Goal: Information Seeking & Learning: Learn about a topic

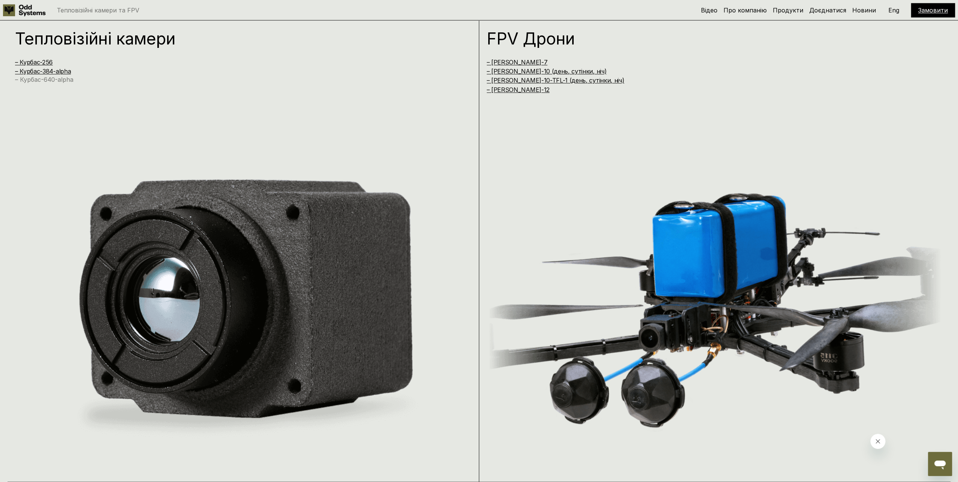
click at [38, 80] on link "– Курбас-640-alpha" at bounding box center [44, 80] width 58 height 8
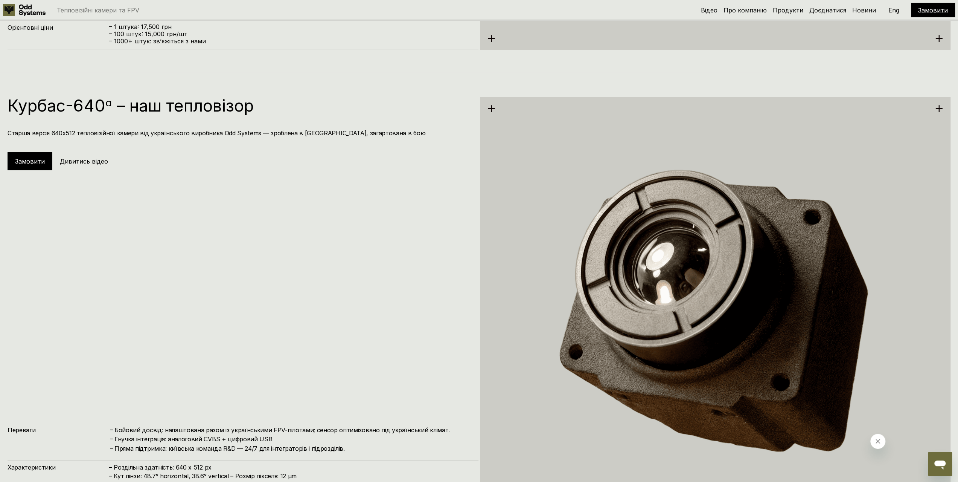
scroll to position [2325, 0]
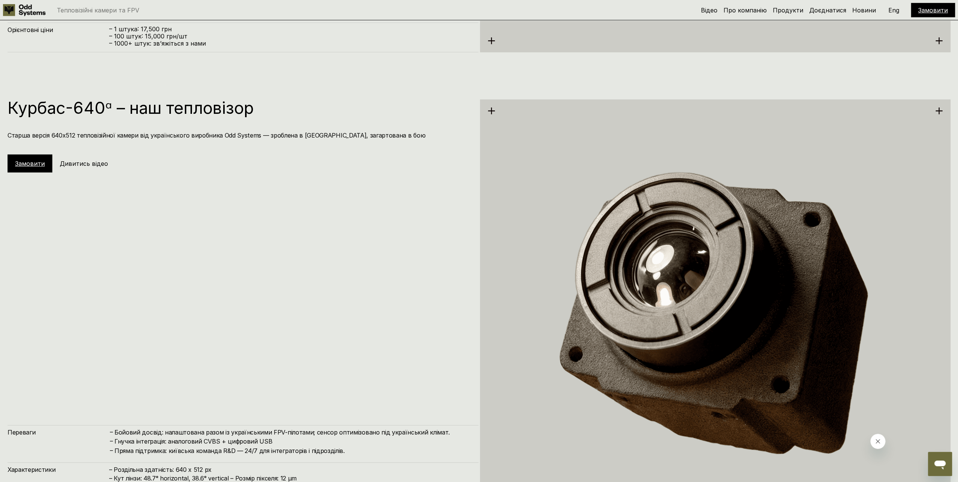
click at [31, 164] on link "Замовити" at bounding box center [30, 164] width 30 height 8
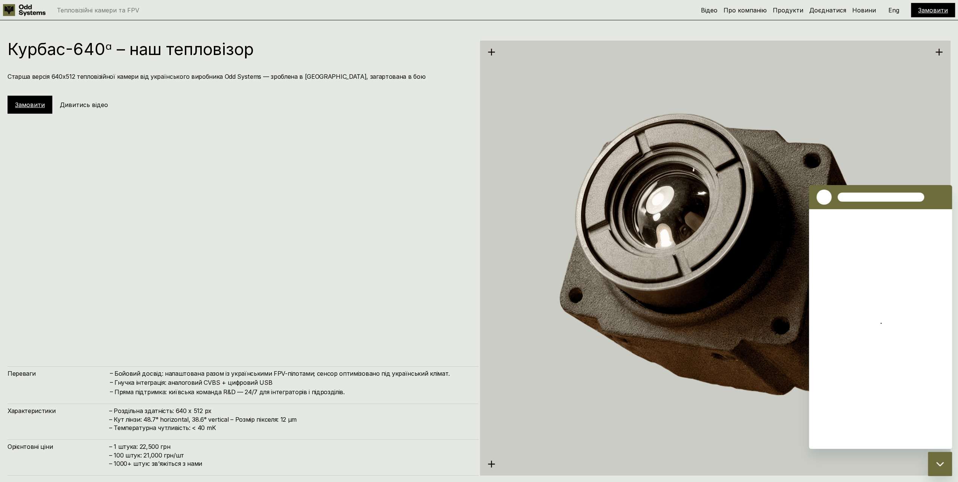
scroll to position [2401, 0]
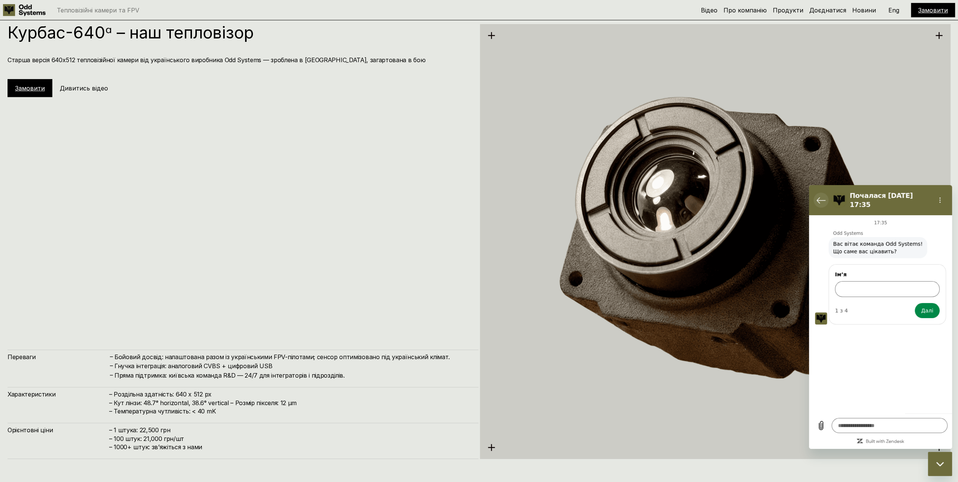
click at [821, 197] on icon "Повернутися до списку розмов" at bounding box center [821, 199] width 9 height 9
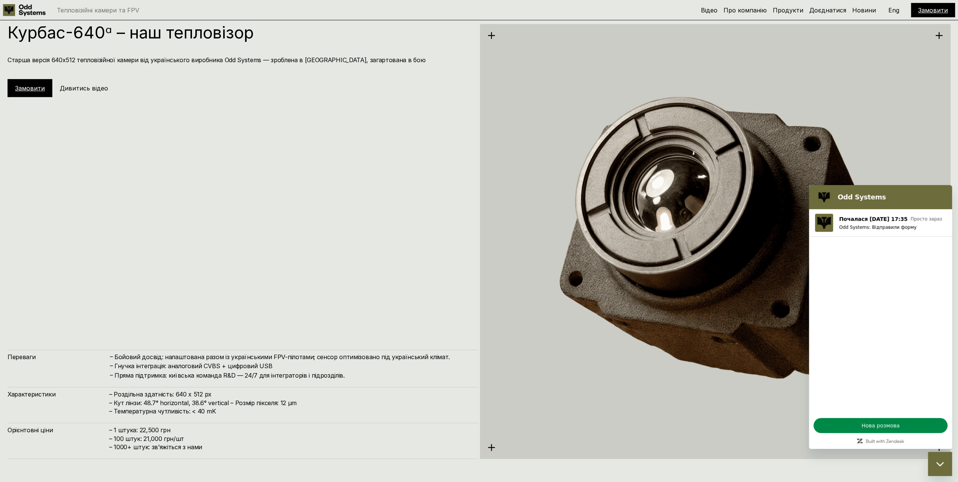
click at [943, 463] on icon "Закрити вікно обміну повідомленнями" at bounding box center [940, 463] width 8 height 4
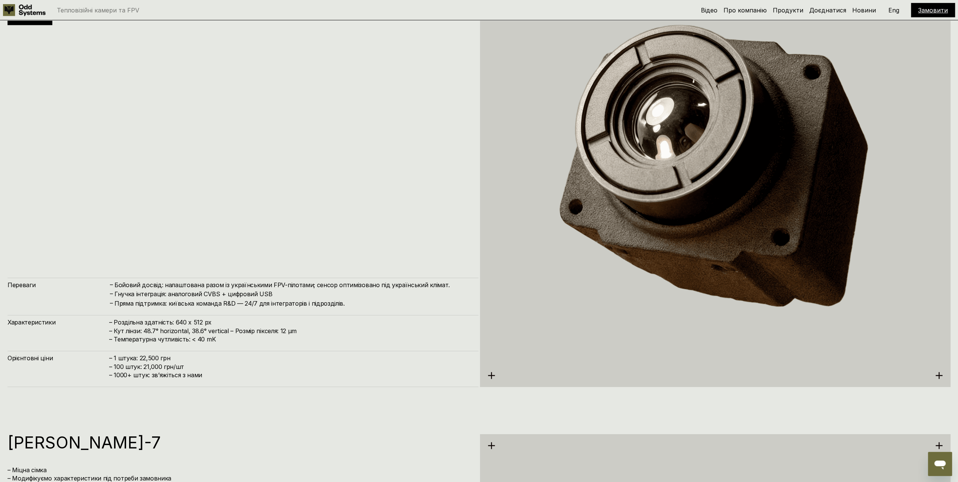
scroll to position [2476, 0]
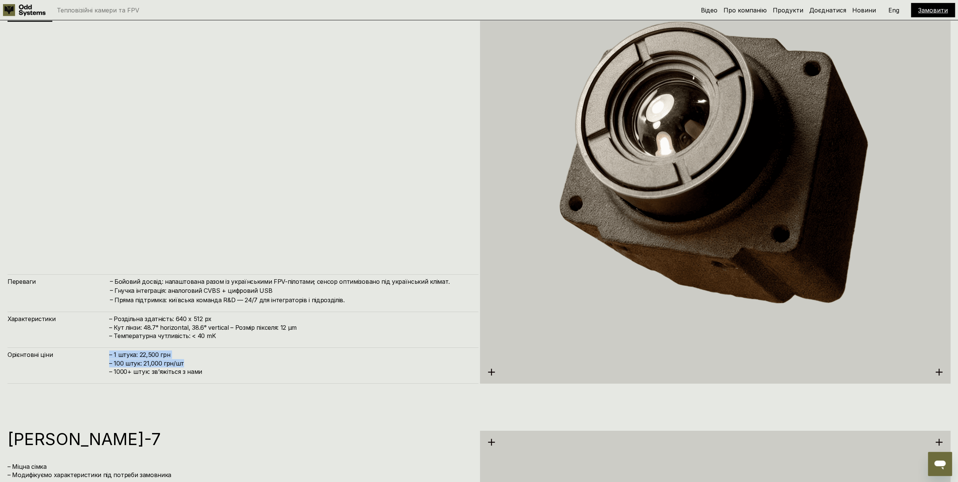
drag, startPoint x: 183, startPoint y: 364, endPoint x: 110, endPoint y: 356, distance: 73.1
click at [110, 356] on h4 "– 1 штука: 22,500 грн – 100 штук: 21,000 грн/шт – ⁠1000+ штук: звʼяжіться з нами" at bounding box center [290, 362] width 362 height 25
copy h4 "– 1 штука: 22,500 грн – 100 штук: 21,000 грн/шт"
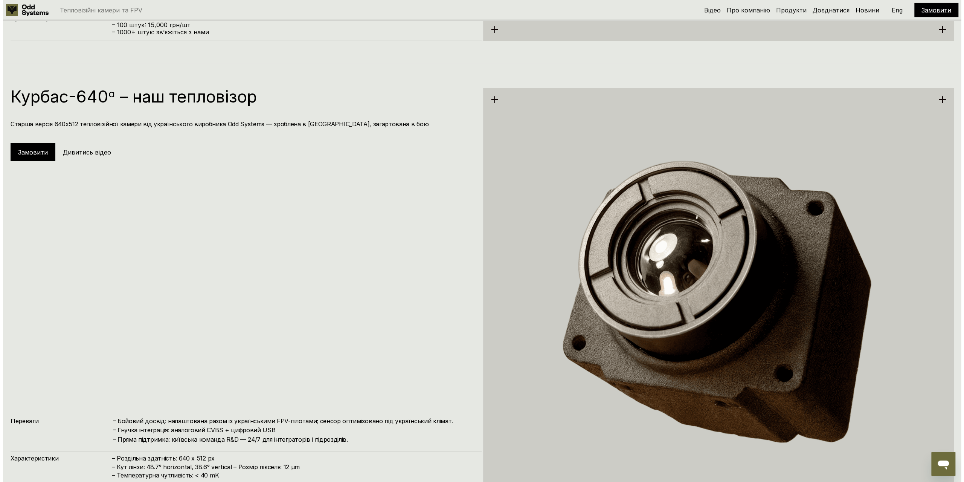
scroll to position [2325, 0]
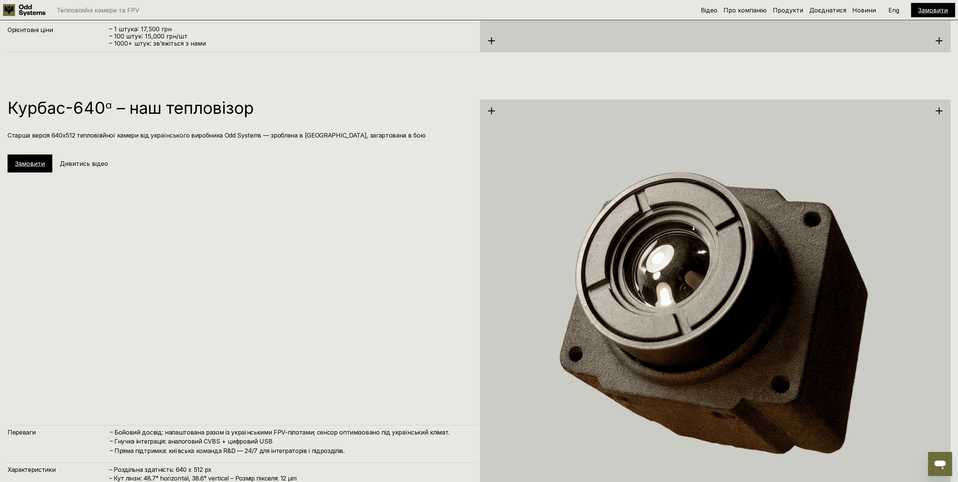
click at [78, 166] on h5 "Дивитись відео" at bounding box center [84, 163] width 48 height 8
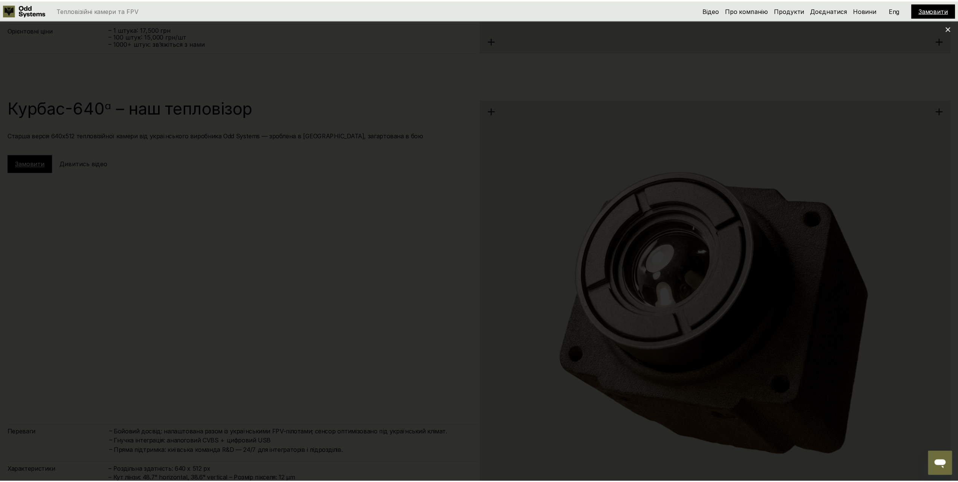
scroll to position [955, 0]
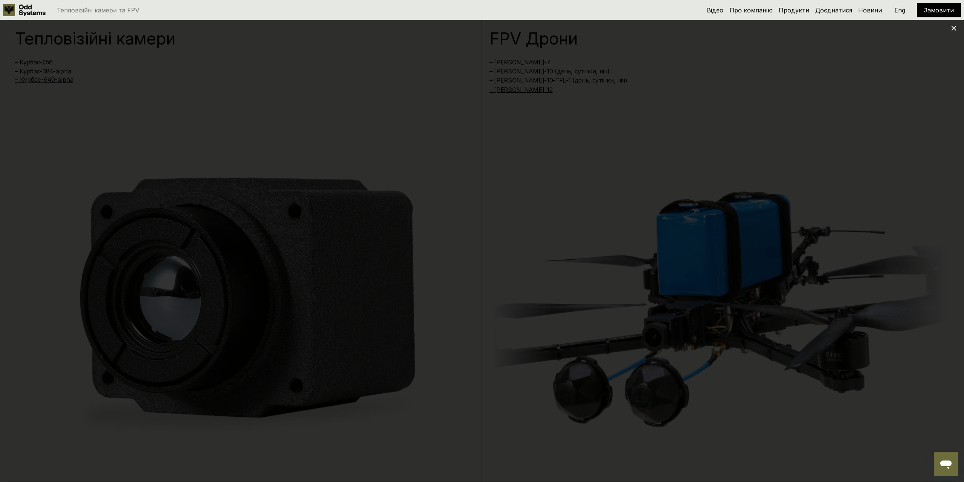
click at [952, 29] on icon at bounding box center [953, 28] width 5 height 5
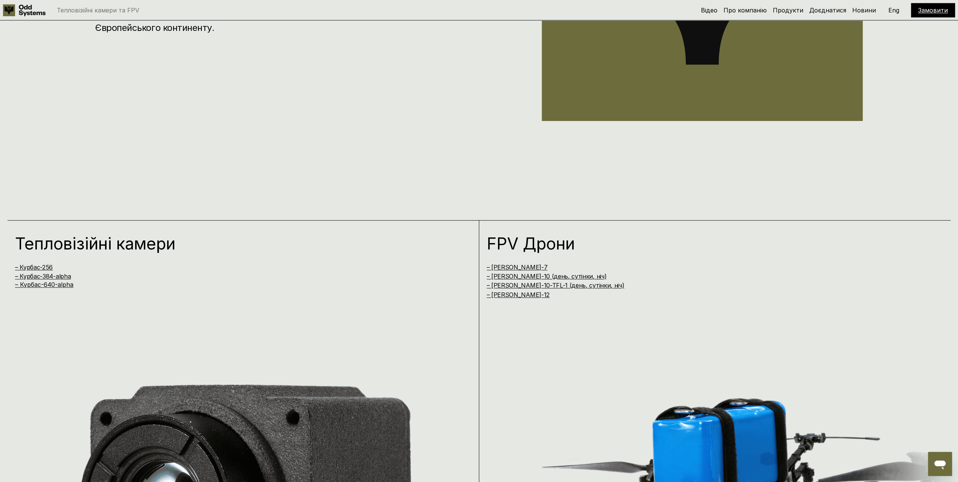
scroll to position [729, 0]
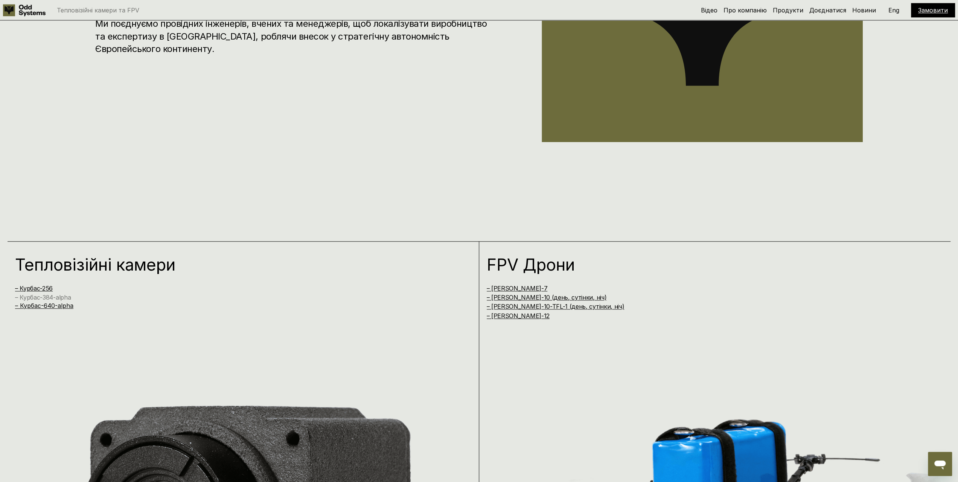
click at [49, 297] on link "– Курбас-384-alpha" at bounding box center [43, 297] width 56 height 8
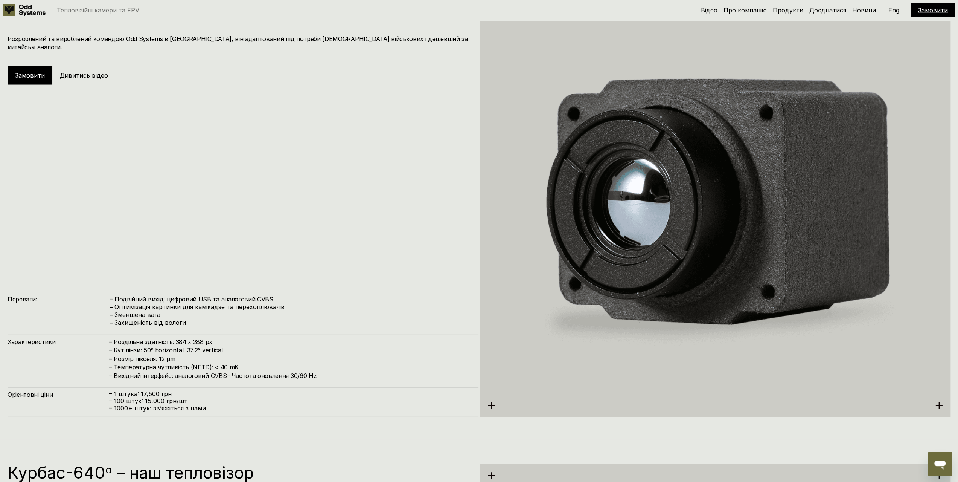
scroll to position [1881, 0]
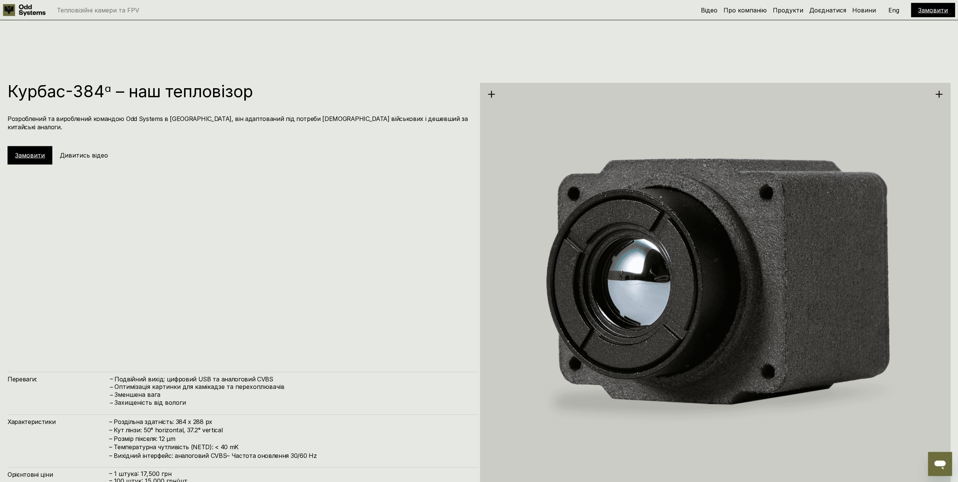
click at [75, 151] on h5 "Дивитись відео" at bounding box center [84, 155] width 48 height 8
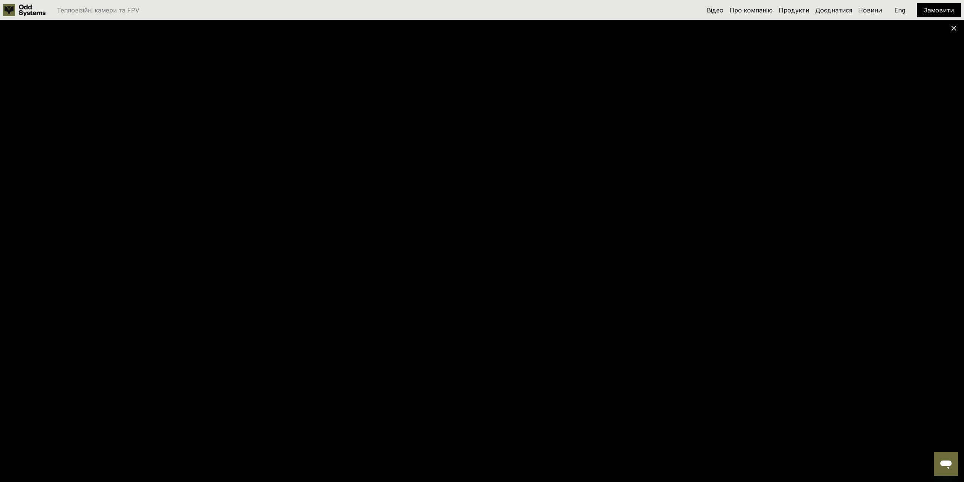
click at [953, 30] on icon at bounding box center [953, 28] width 5 height 5
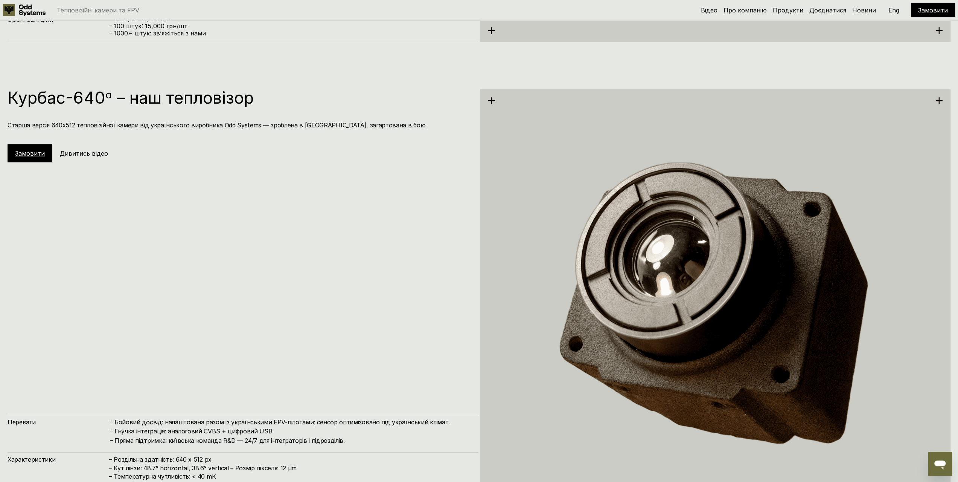
scroll to position [2295, 0]
